Goal: Task Accomplishment & Management: Manage account settings

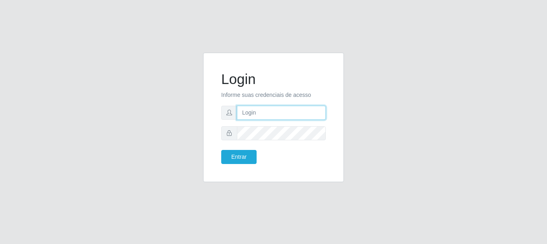
click at [255, 116] on input "text" at bounding box center [281, 113] width 89 height 14
type input "[EMAIL_ADDRESS][DOMAIN_NAME]"
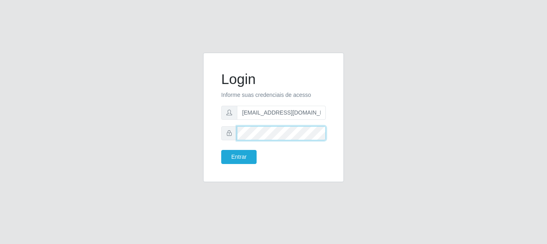
click at [221, 150] on button "Entrar" at bounding box center [238, 157] width 35 height 14
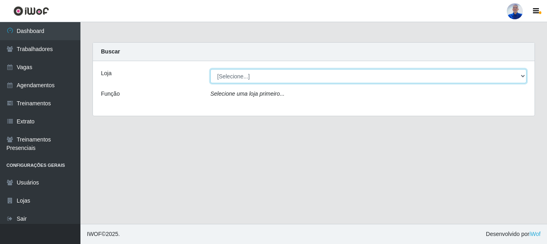
click at [227, 70] on select "[Selecione...] Supermercado [GEOGRAPHIC_DATA]" at bounding box center [368, 76] width 316 height 14
select select "165"
click at [210, 69] on select "[Selecione...] Supermercado [GEOGRAPHIC_DATA]" at bounding box center [368, 76] width 316 height 14
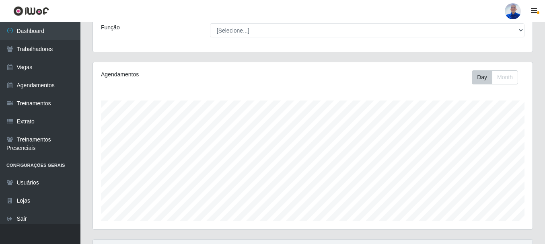
scroll to position [147, 0]
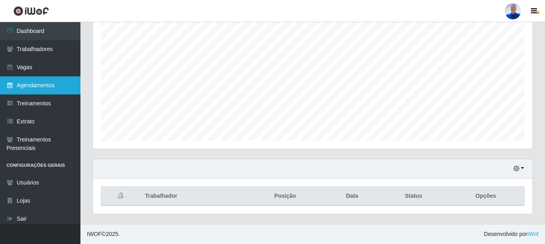
click at [45, 82] on link "Agendamentos" at bounding box center [40, 85] width 80 height 18
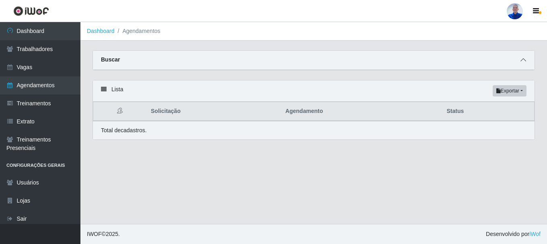
click at [522, 60] on icon at bounding box center [523, 60] width 6 height 6
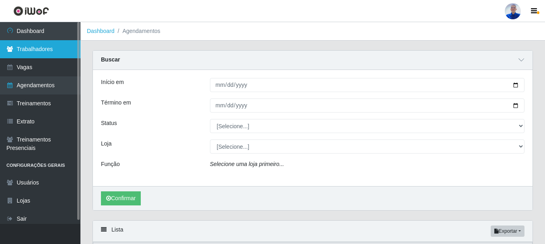
click at [43, 52] on link "Trabalhadores" at bounding box center [40, 49] width 80 height 18
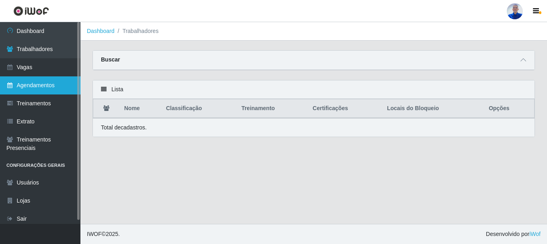
click at [36, 87] on link "Agendamentos" at bounding box center [40, 85] width 80 height 18
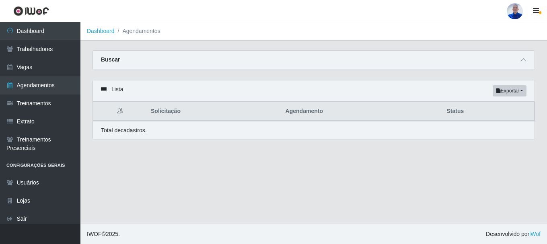
click at [532, 62] on div "Buscar" at bounding box center [314, 60] width 442 height 19
click at [523, 64] on span at bounding box center [523, 60] width 10 height 9
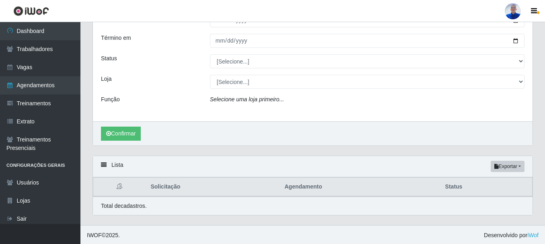
scroll to position [66, 0]
click at [491, 167] on button "Exportar" at bounding box center [508, 165] width 34 height 11
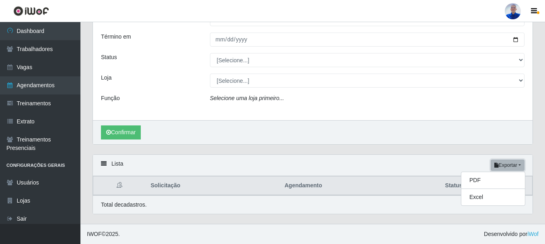
click at [491, 167] on button "Exportar" at bounding box center [508, 165] width 34 height 11
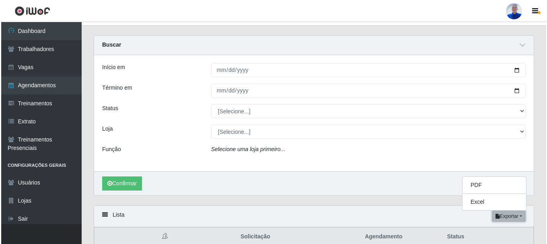
scroll to position [0, 0]
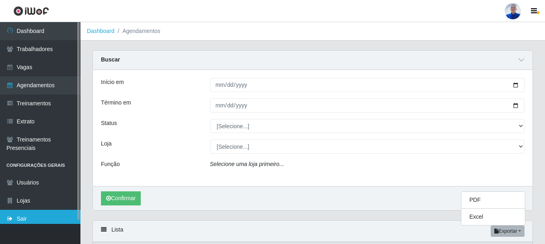
click at [19, 214] on link "Sair" at bounding box center [40, 219] width 80 height 18
